Goal: Transaction & Acquisition: Purchase product/service

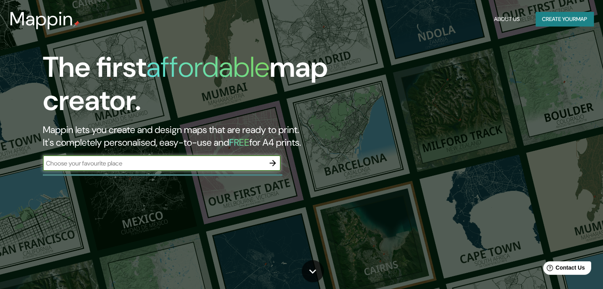
click at [177, 157] on div "​" at bounding box center [162, 163] width 238 height 16
type input "kenitra"
click at [271, 163] on icon "button" at bounding box center [273, 163] width 6 height 6
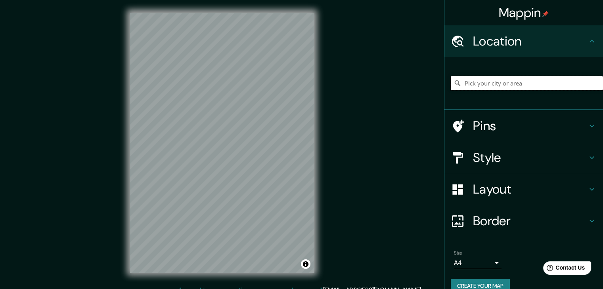
click at [493, 89] on input "Pick your city or area" at bounding box center [527, 83] width 152 height 14
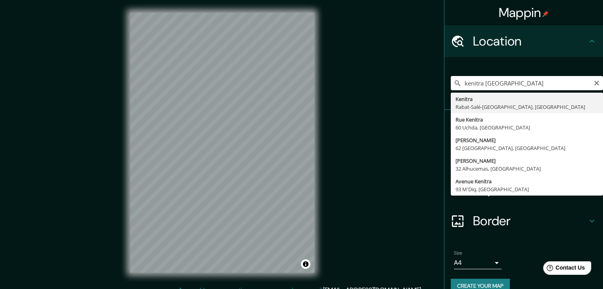
type input "[GEOGRAPHIC_DATA], [GEOGRAPHIC_DATA]-[GEOGRAPHIC_DATA], [GEOGRAPHIC_DATA]"
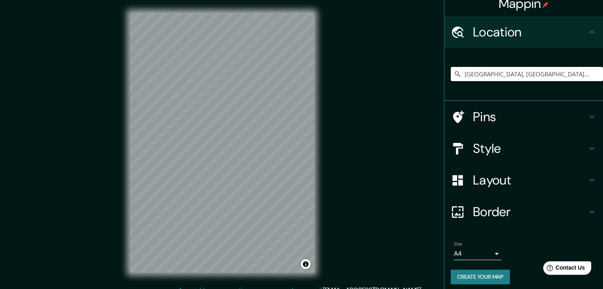
scroll to position [13, 0]
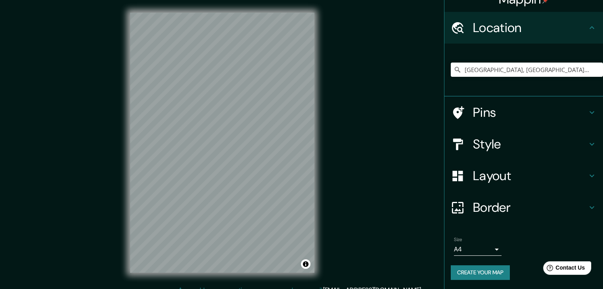
click at [550, 147] on h4 "Style" at bounding box center [530, 144] width 114 height 16
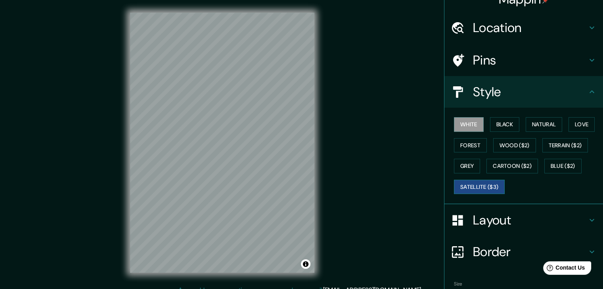
click at [493, 187] on button "Satellite ($3)" at bounding box center [479, 187] width 51 height 15
click at [466, 117] on button "White" at bounding box center [469, 124] width 30 height 15
click at [505, 128] on button "Black" at bounding box center [505, 124] width 30 height 15
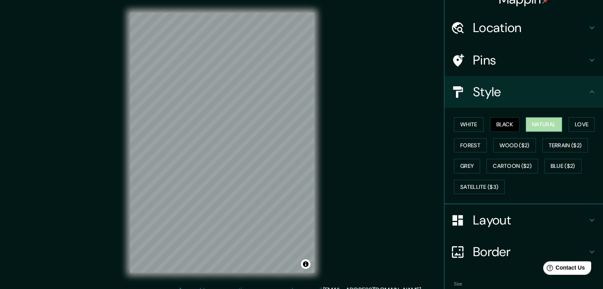
click at [526, 126] on button "Natural" at bounding box center [544, 124] width 36 height 15
click at [577, 122] on button "Love" at bounding box center [581, 124] width 26 height 15
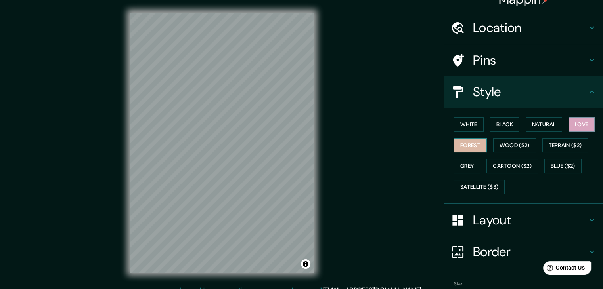
click at [461, 146] on button "Forest" at bounding box center [470, 145] width 33 height 15
click at [501, 147] on button "Wood ($2)" at bounding box center [514, 145] width 43 height 15
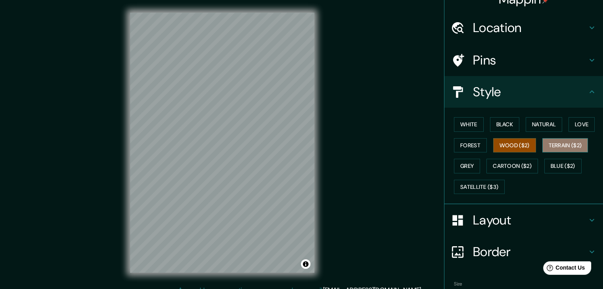
click at [559, 146] on button "Terrain ($2)" at bounding box center [565, 145] width 46 height 15
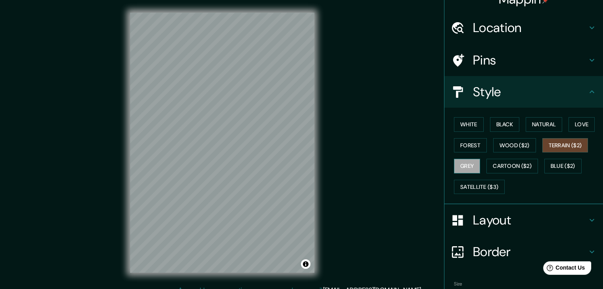
click at [460, 168] on button "Grey" at bounding box center [467, 166] width 26 height 15
click at [492, 166] on button "Cartoon ($2)" at bounding box center [512, 166] width 52 height 15
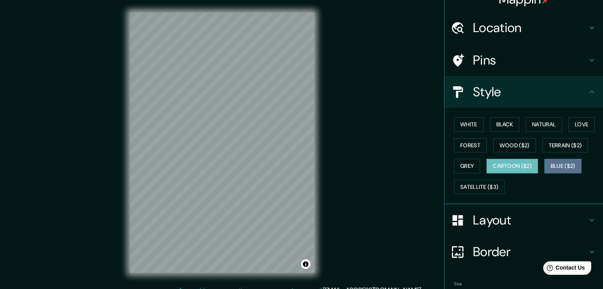
click at [570, 166] on button "Blue ($2)" at bounding box center [562, 166] width 37 height 15
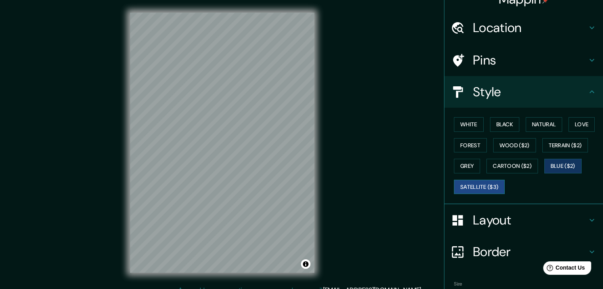
click at [476, 192] on button "Satellite ($3)" at bounding box center [479, 187] width 51 height 15
click at [472, 130] on button "White" at bounding box center [469, 124] width 30 height 15
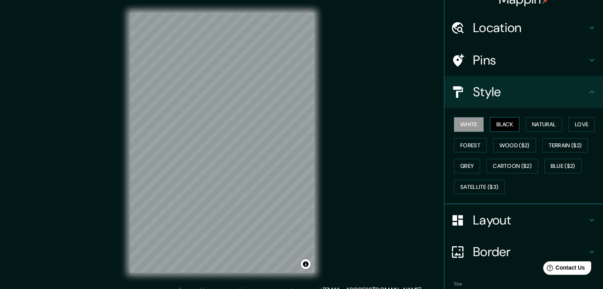
click at [490, 120] on button "Black" at bounding box center [505, 124] width 30 height 15
click at [509, 126] on button "Black" at bounding box center [505, 124] width 30 height 15
click at [541, 129] on button "Natural" at bounding box center [544, 124] width 36 height 15
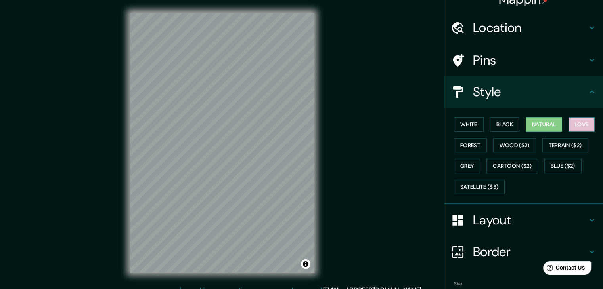
click at [570, 125] on button "Love" at bounding box center [581, 124] width 26 height 15
click at [468, 146] on button "Forest" at bounding box center [470, 145] width 33 height 15
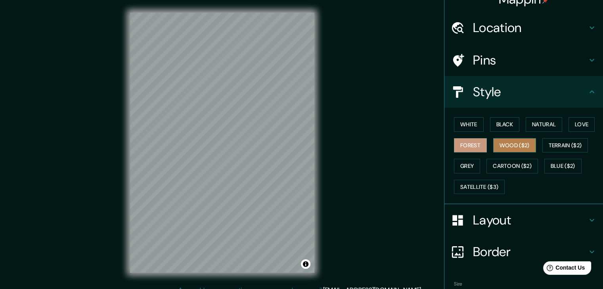
click at [509, 148] on button "Wood ($2)" at bounding box center [514, 145] width 43 height 15
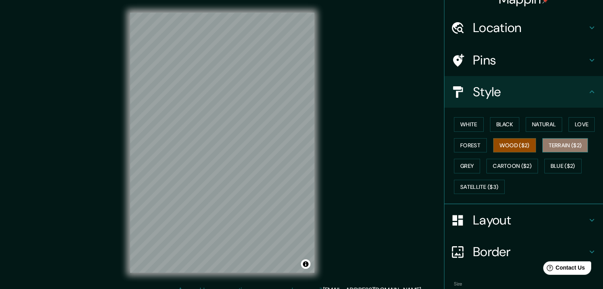
click at [550, 145] on button "Terrain ($2)" at bounding box center [565, 145] width 46 height 15
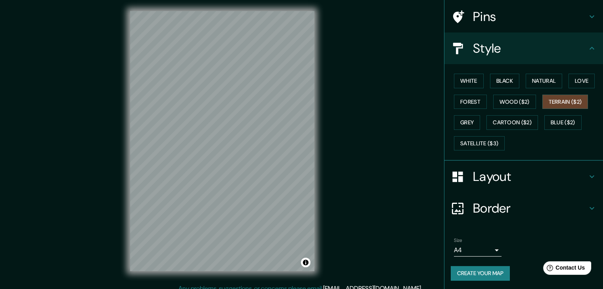
scroll to position [0, 0]
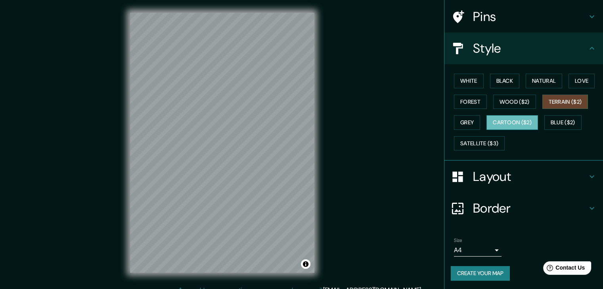
click at [509, 119] on button "Cartoon ($2)" at bounding box center [512, 122] width 52 height 15
